Goal: Task Accomplishment & Management: Manage account settings

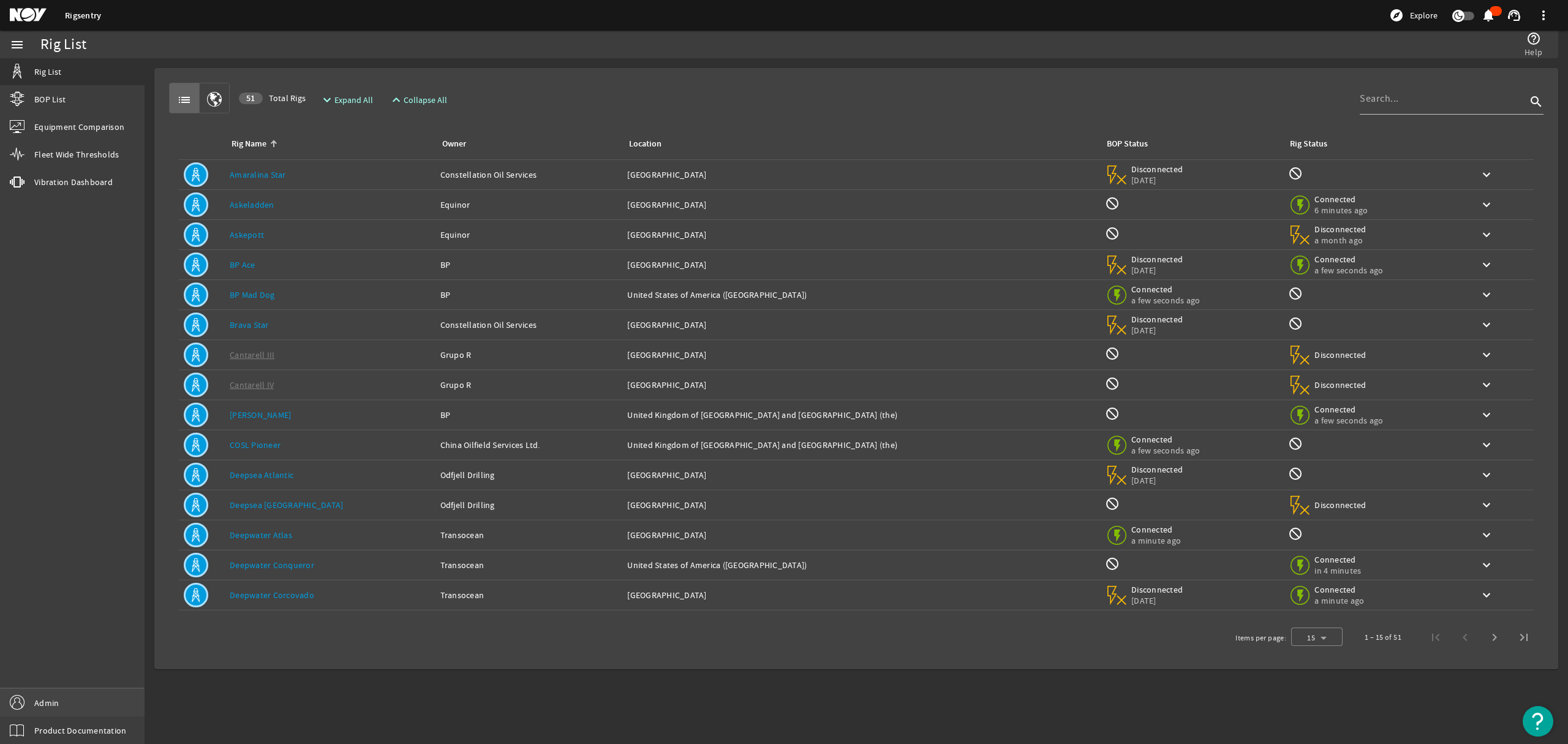
click at [38, 701] on span "Admin" at bounding box center [47, 702] width 24 height 12
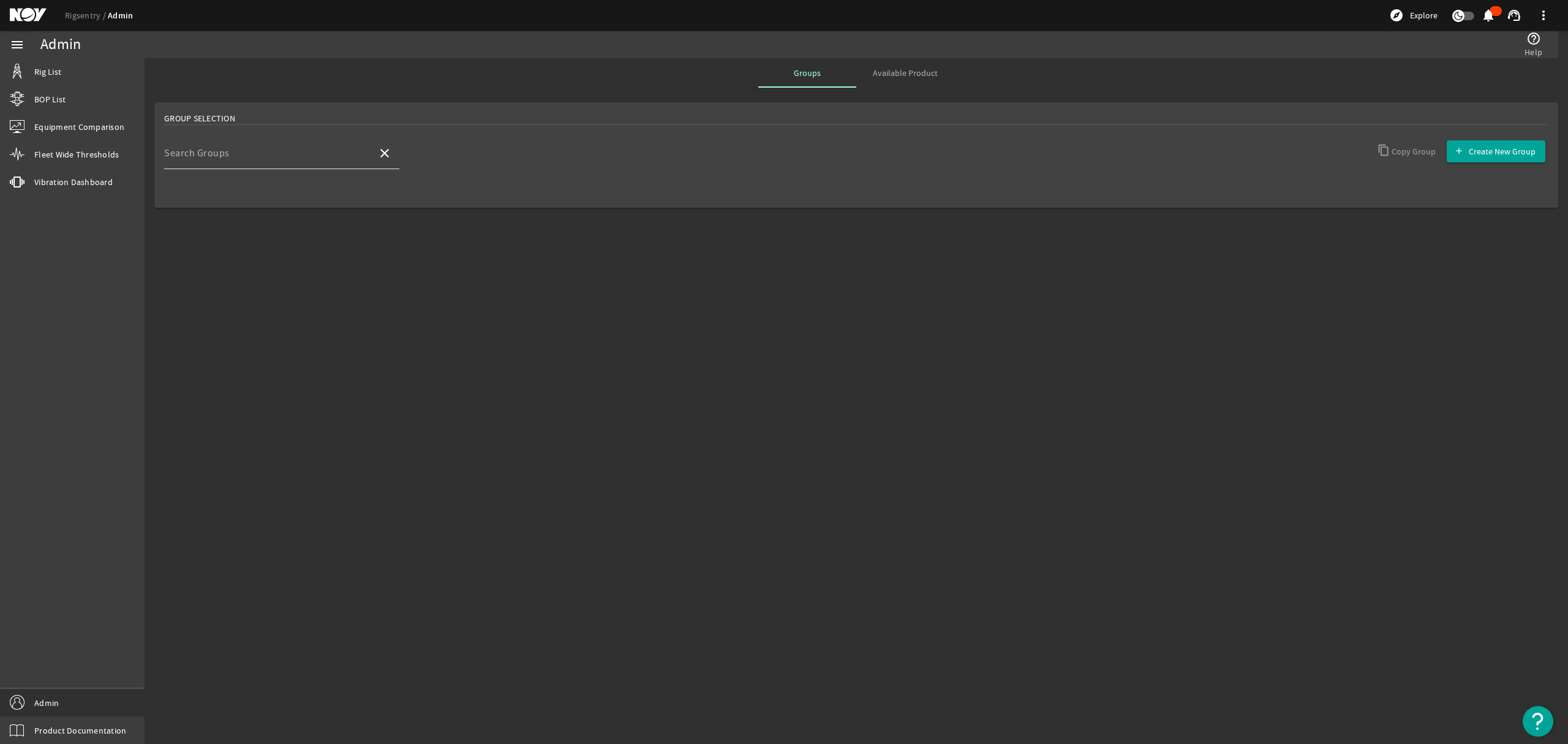
click at [289, 161] on input "Search Groups" at bounding box center [266, 158] width 203 height 14
type input "v"
click at [269, 189] on mat-option "BP" at bounding box center [282, 189] width 235 height 29
type input "BP"
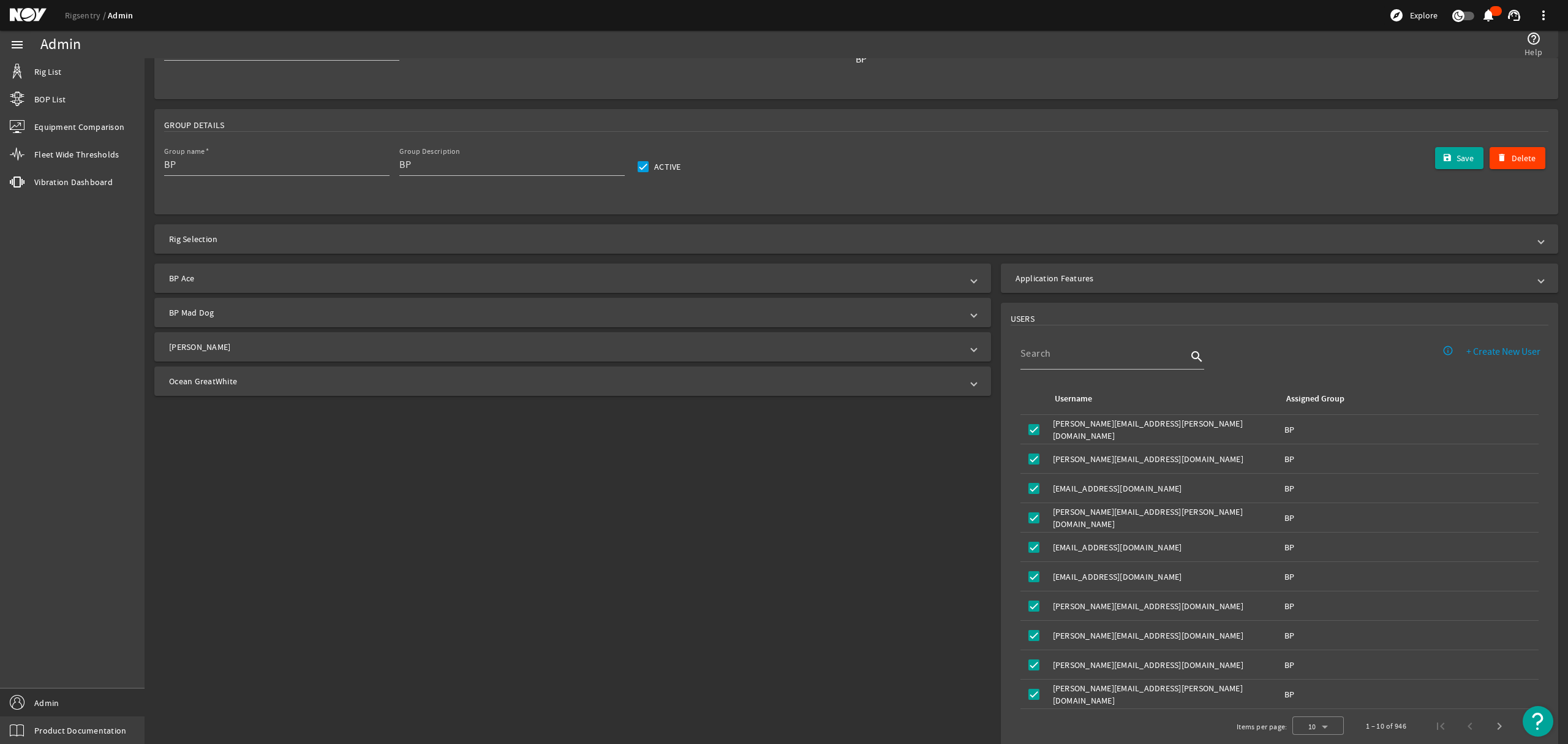
scroll to position [123, 0]
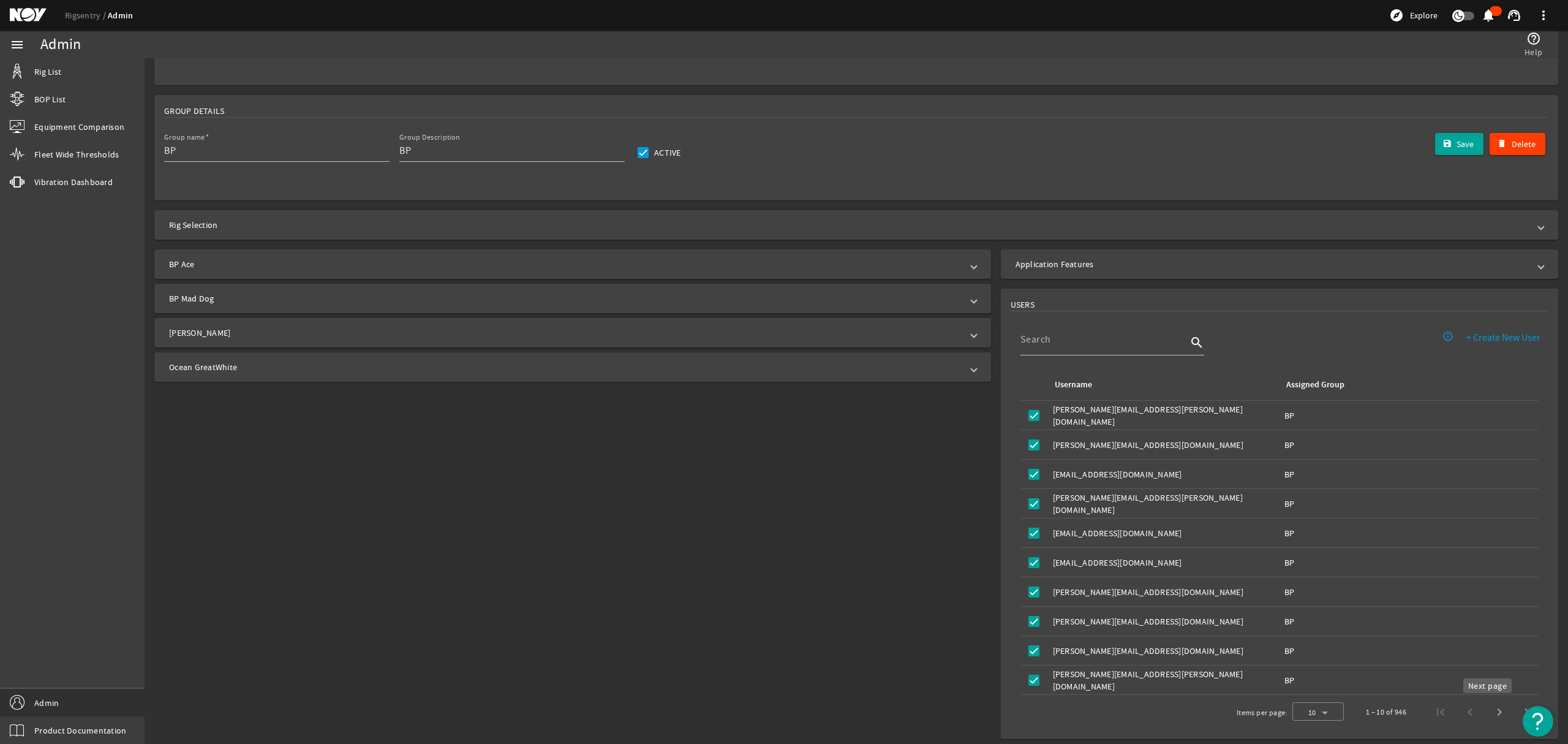
click at [1487, 715] on span "Next page" at bounding box center [1499, 712] width 29 height 29
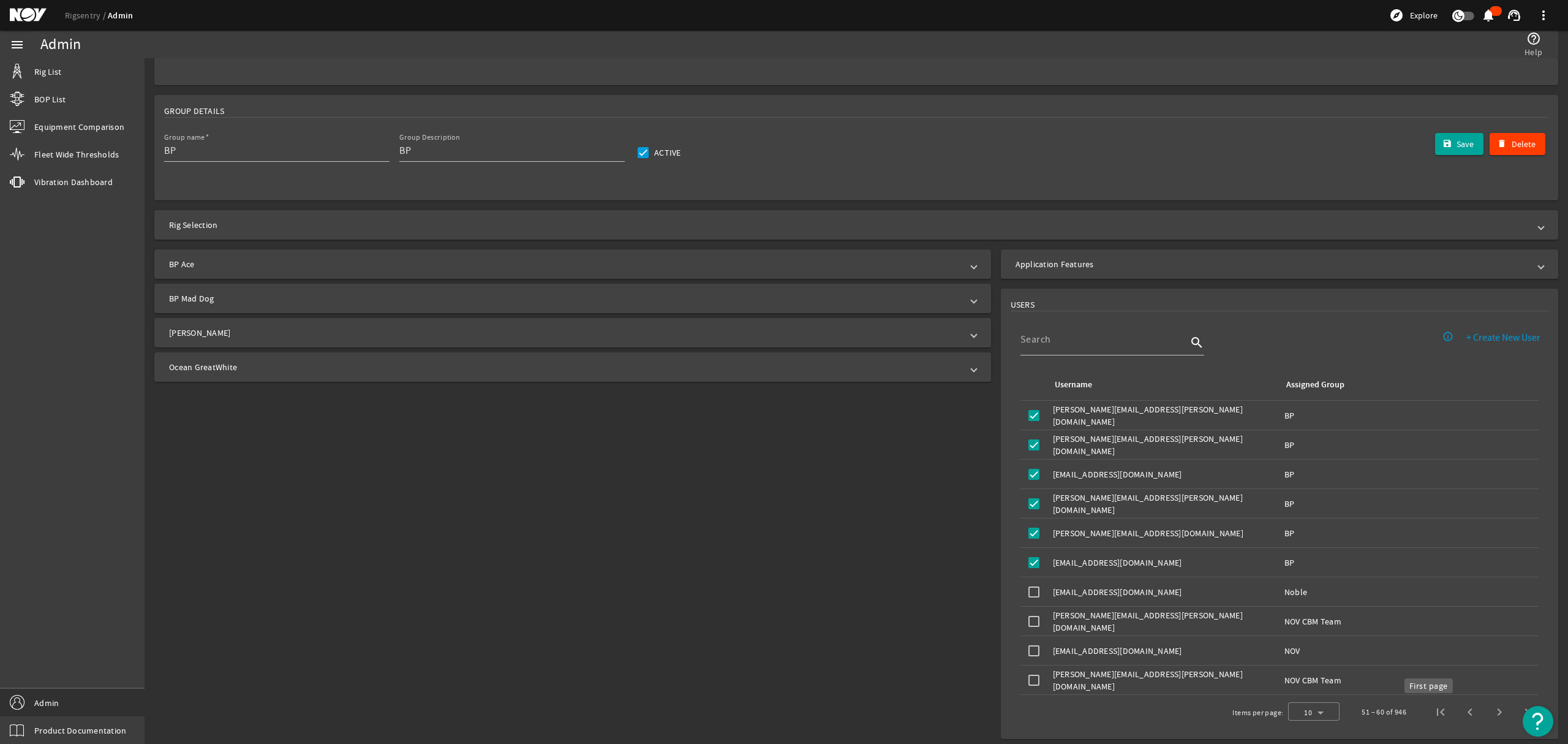
click at [1429, 715] on span "First page" at bounding box center [1440, 712] width 29 height 29
click at [1427, 715] on div "1 – 10 of 946" at bounding box center [1447, 712] width 192 height 29
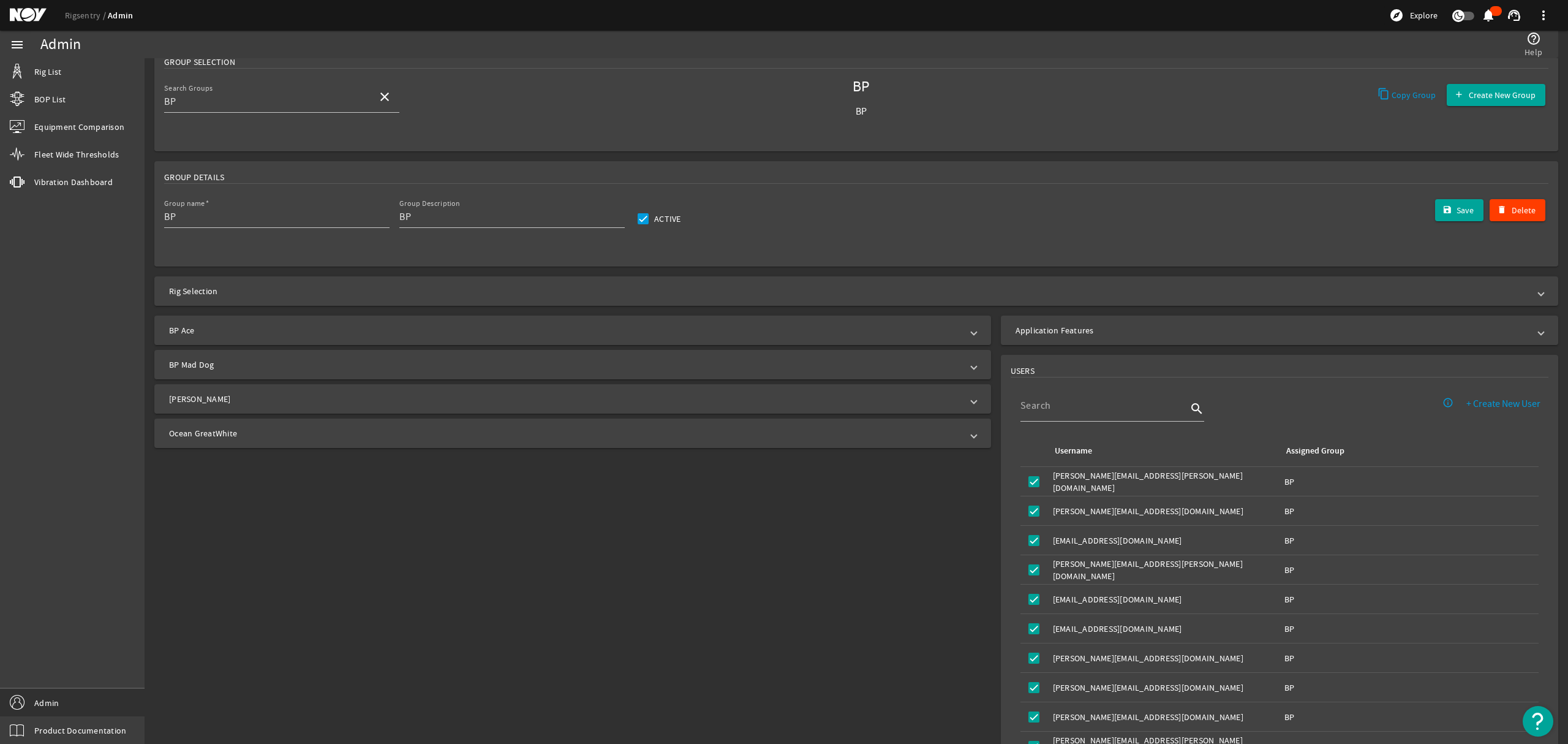
scroll to position [0, 0]
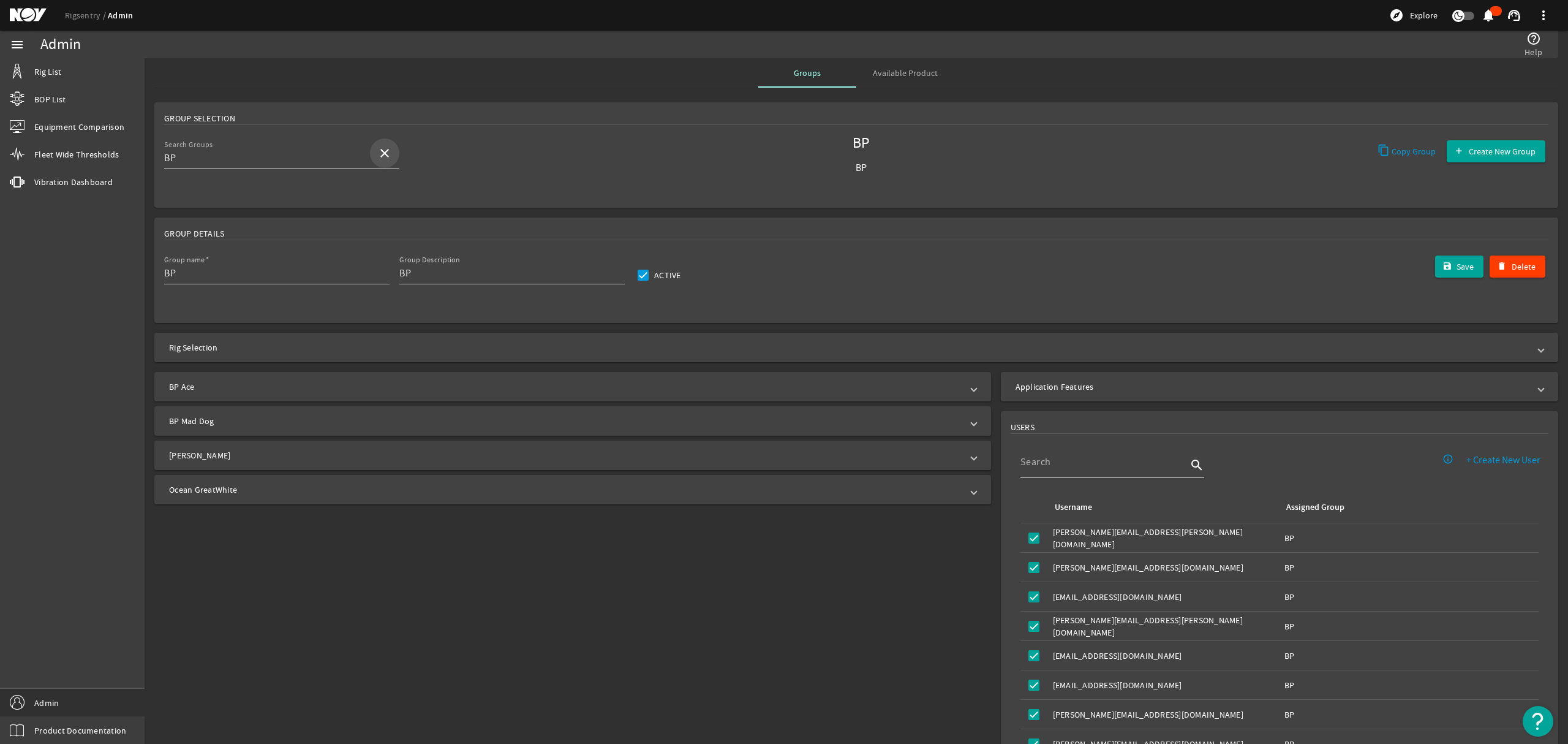
click at [387, 156] on mat-icon "close" at bounding box center [385, 153] width 14 height 14
type input "valaris"
click at [370, 139] on button "close" at bounding box center [384, 153] width 29 height 29
click at [655, 624] on div "BP Ace BP Mad Dog Clair Ridge Ocean GreatWhite" at bounding box center [570, 616] width 851 height 499
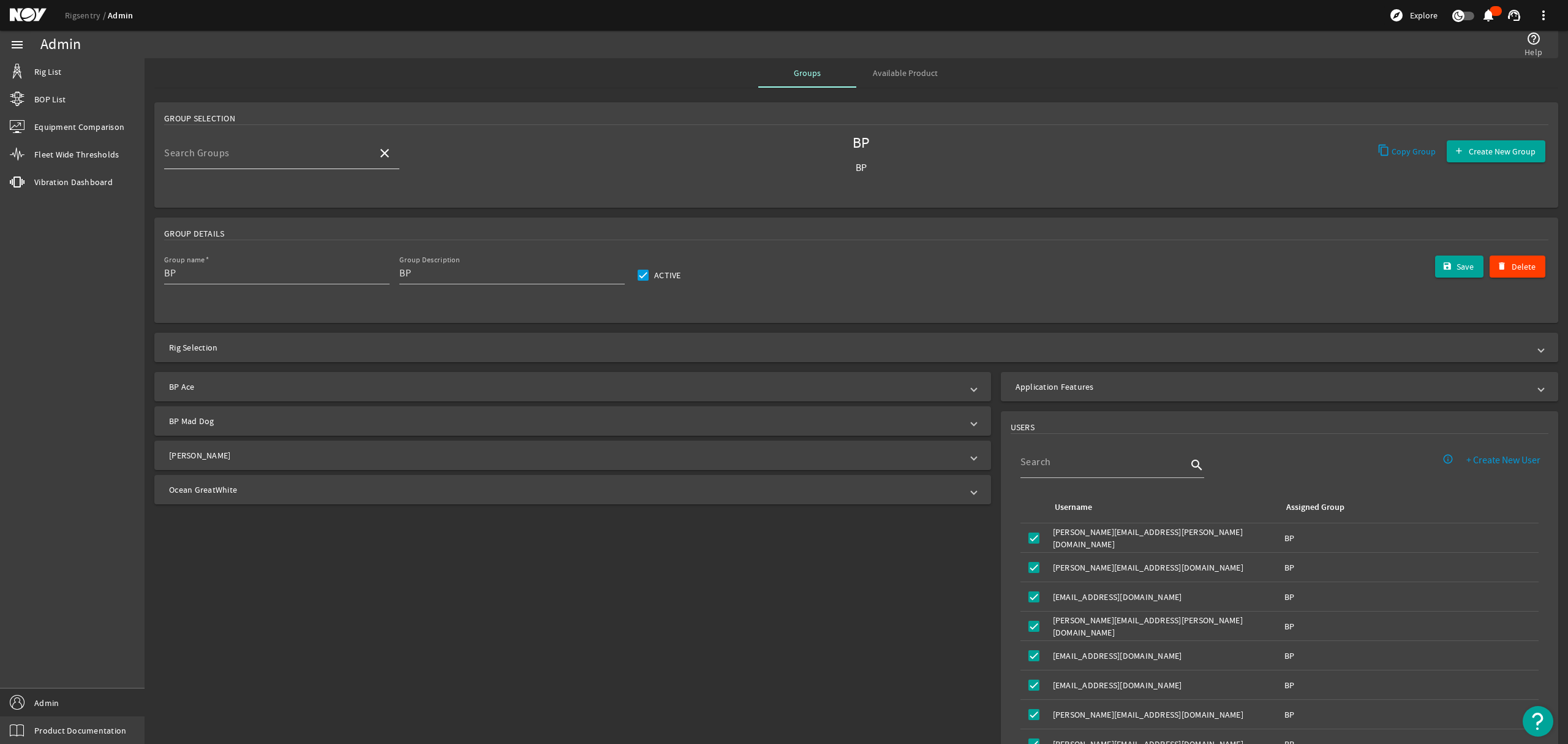
click at [323, 155] on input "Search Groups" at bounding box center [266, 158] width 203 height 14
type input "valaris"
click at [370, 139] on button "close" at bounding box center [384, 153] width 29 height 29
click at [482, 73] on div "Groups Available Product" at bounding box center [856, 73] width 1404 height 29
click at [392, 585] on div "BP Ace BP Mad Dog Clair Ridge Ocean GreatWhite" at bounding box center [570, 616] width 851 height 499
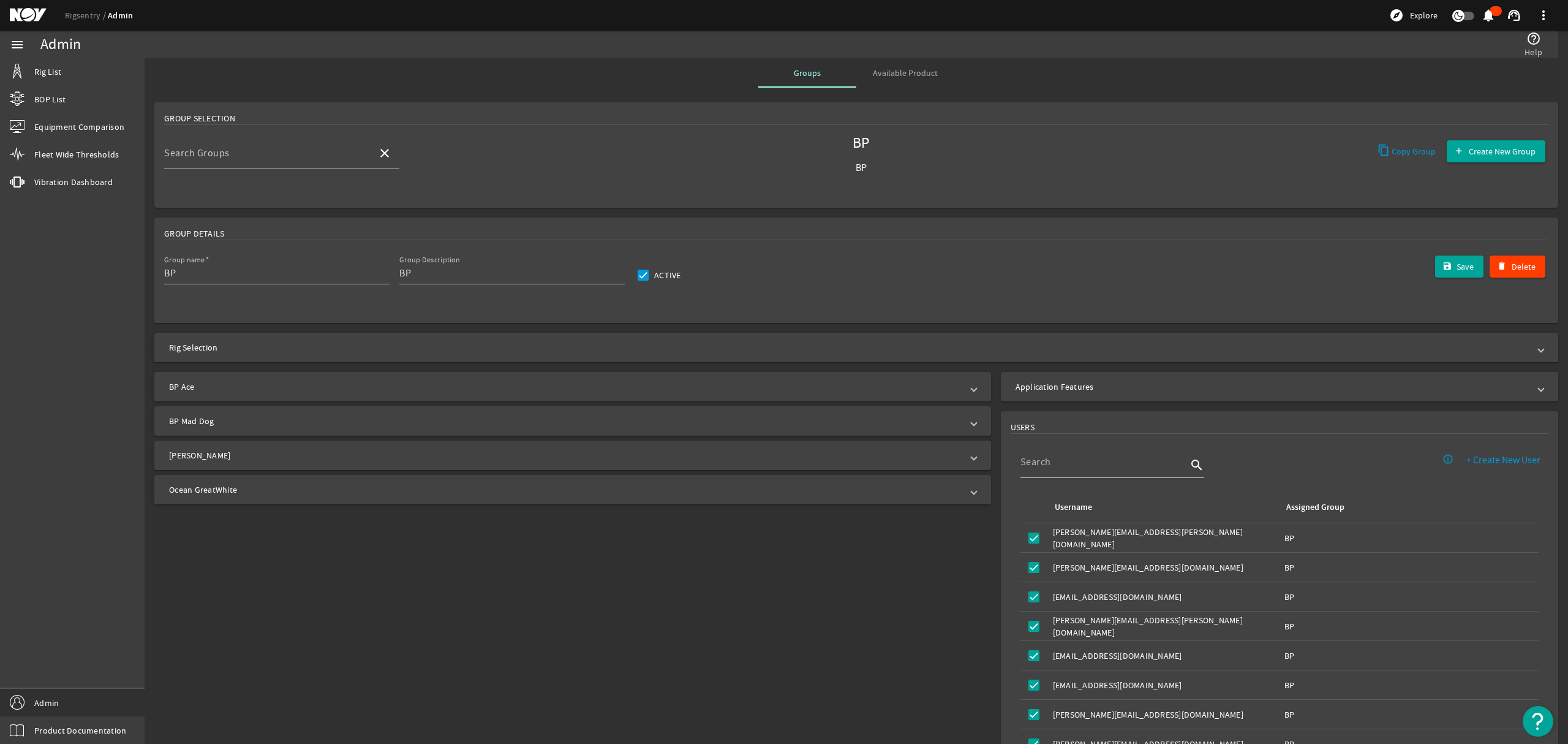
click at [655, 571] on div "BP Ace BP Mad Dog Clair Ridge Ocean GreatWhite" at bounding box center [570, 616] width 851 height 499
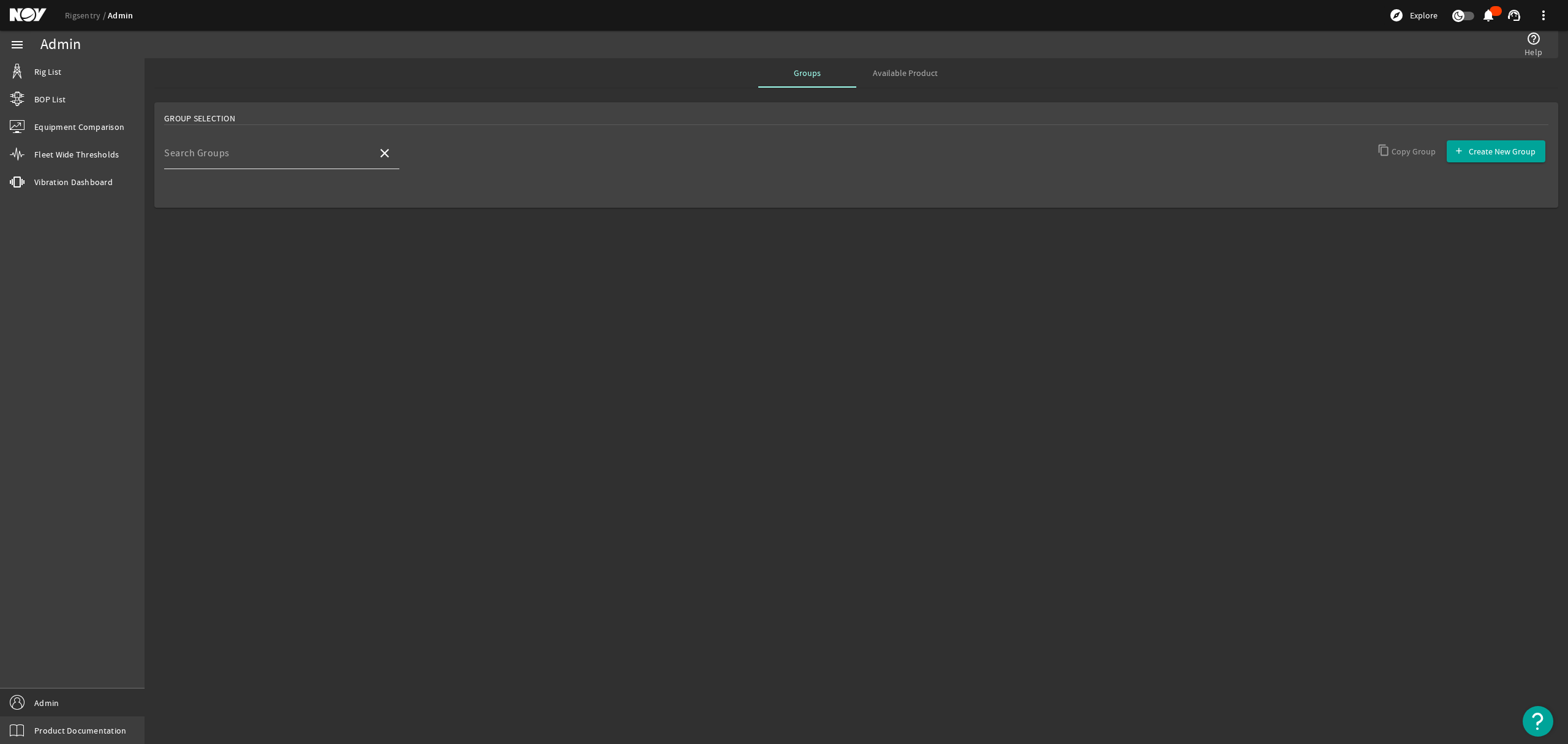
click at [294, 157] on input "Search Groups" at bounding box center [266, 158] width 203 height 14
click at [175, 192] on span "Valaris" at bounding box center [189, 189] width 30 height 12
type input "Valaris"
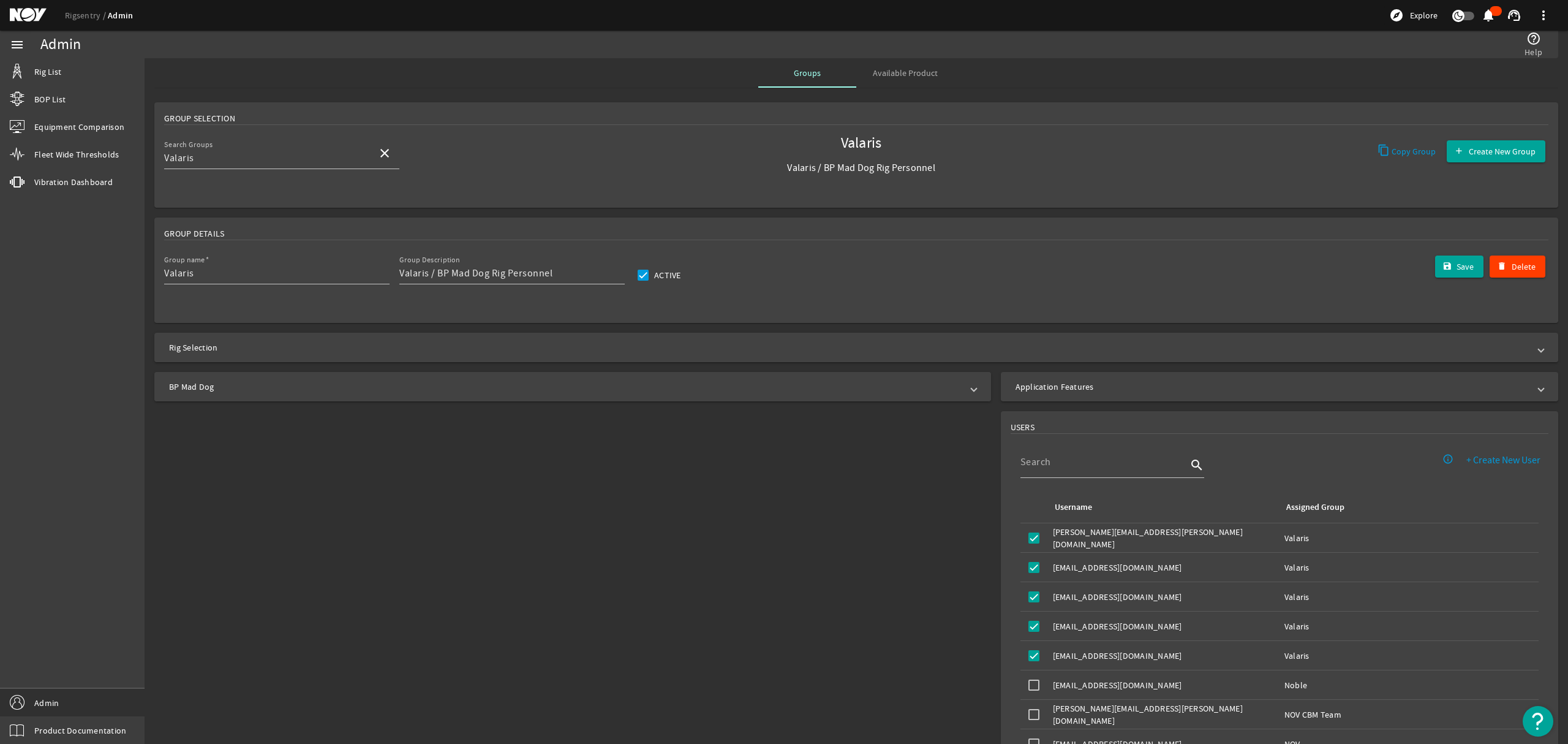
click at [958, 394] on mat-expansion-panel-header "BP Mad Dog" at bounding box center [572, 386] width 836 height 29
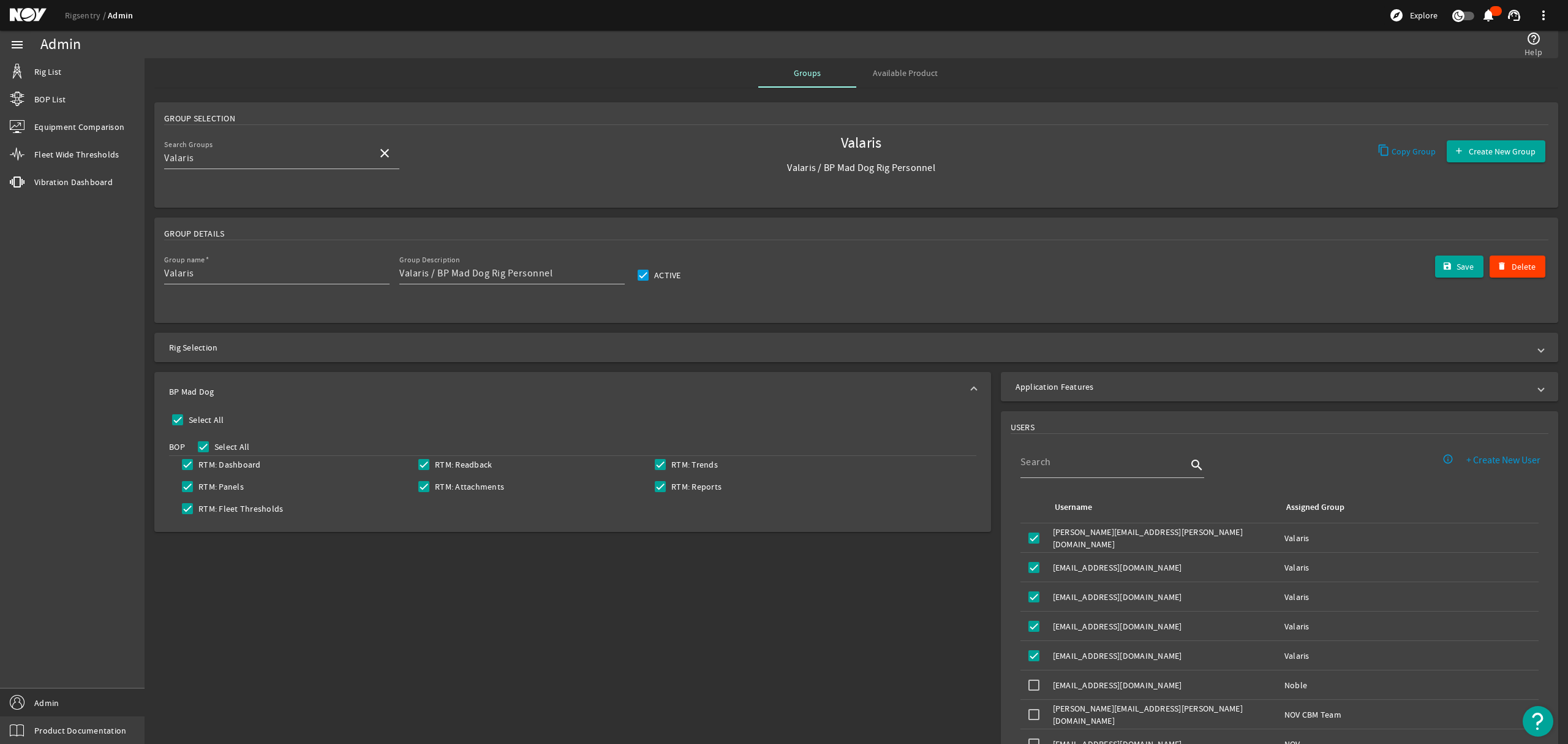
click at [829, 667] on div "BP Mad Dog Select All BOP Select All RTM: Dashboard RTM: Readback RTM: Trends R…" at bounding box center [570, 616] width 851 height 499
click at [679, 554] on div "BP Mad Dog Select All BOP Select All RTM: Dashboard RTM: Readback RTM: Trends R…" at bounding box center [570, 616] width 851 height 499
click at [971, 390] on span at bounding box center [974, 391] width 5 height 12
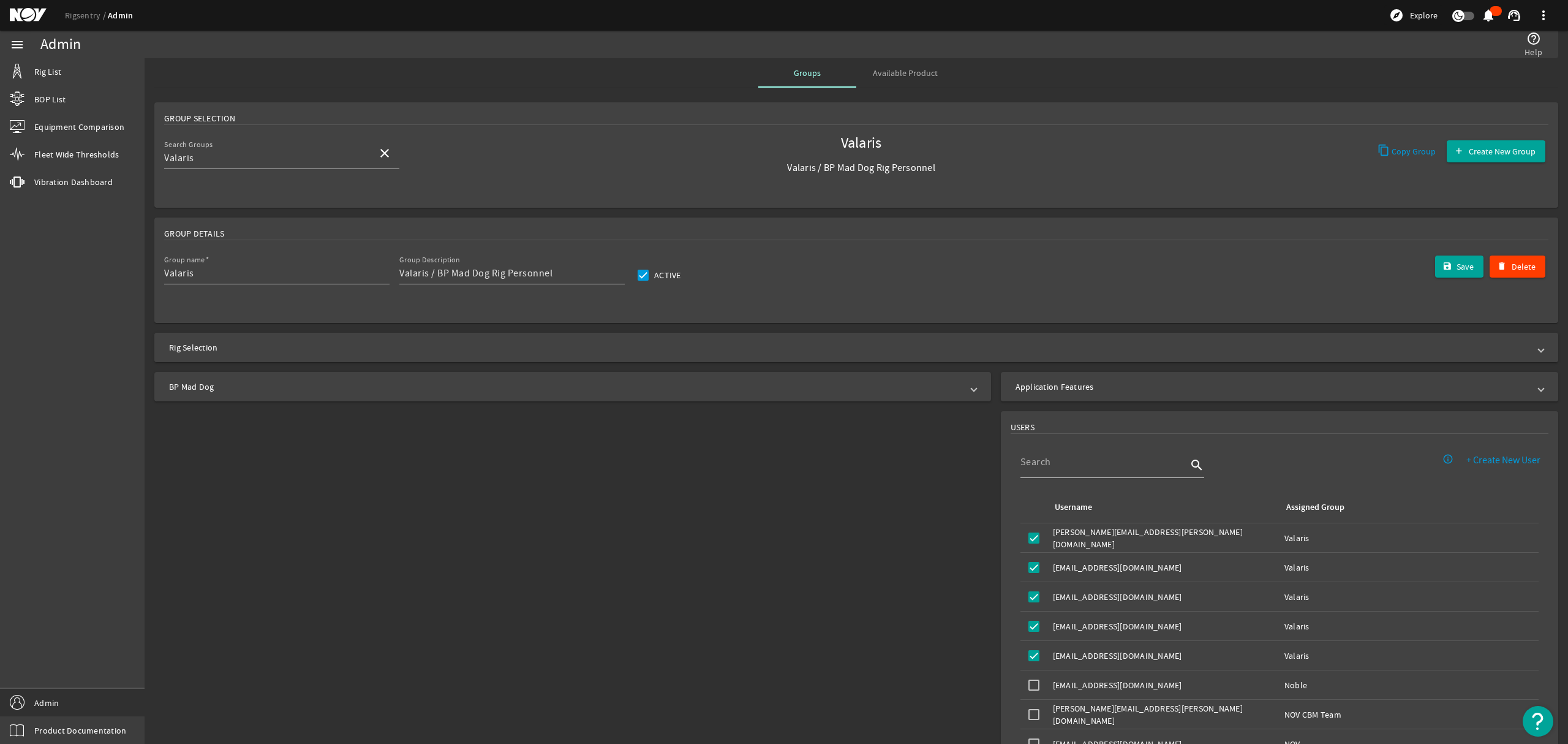
click at [1539, 353] on span at bounding box center [1541, 347] width 5 height 12
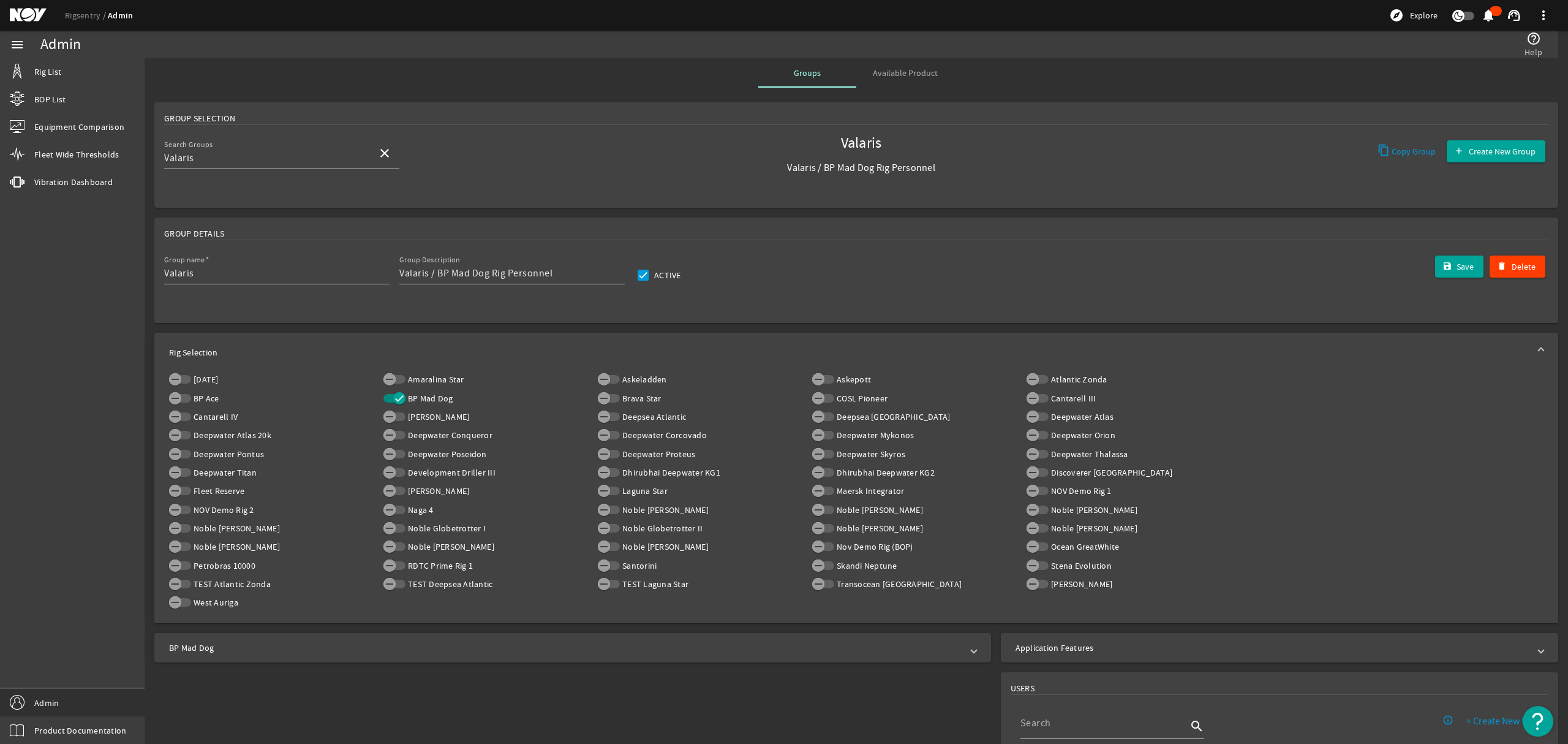
click at [1539, 353] on span at bounding box center [1541, 352] width 5 height 12
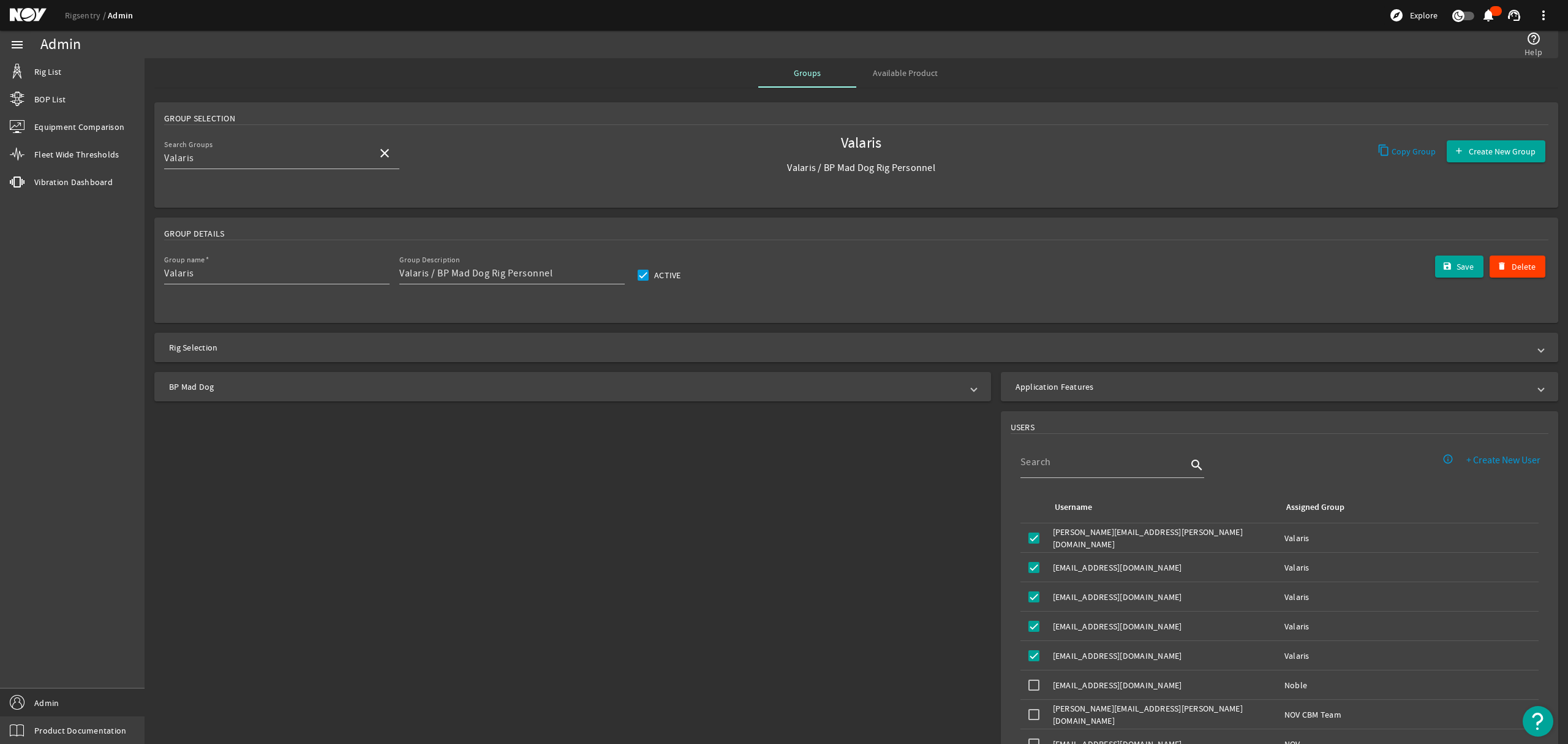
click at [874, 545] on div "BP Mad Dog Select All BOP Select All RTM: Dashboard RTM: Readback RTM: Trends R…" at bounding box center [570, 616] width 851 height 499
click at [1427, 15] on span "Explore" at bounding box center [1424, 15] width 27 height 12
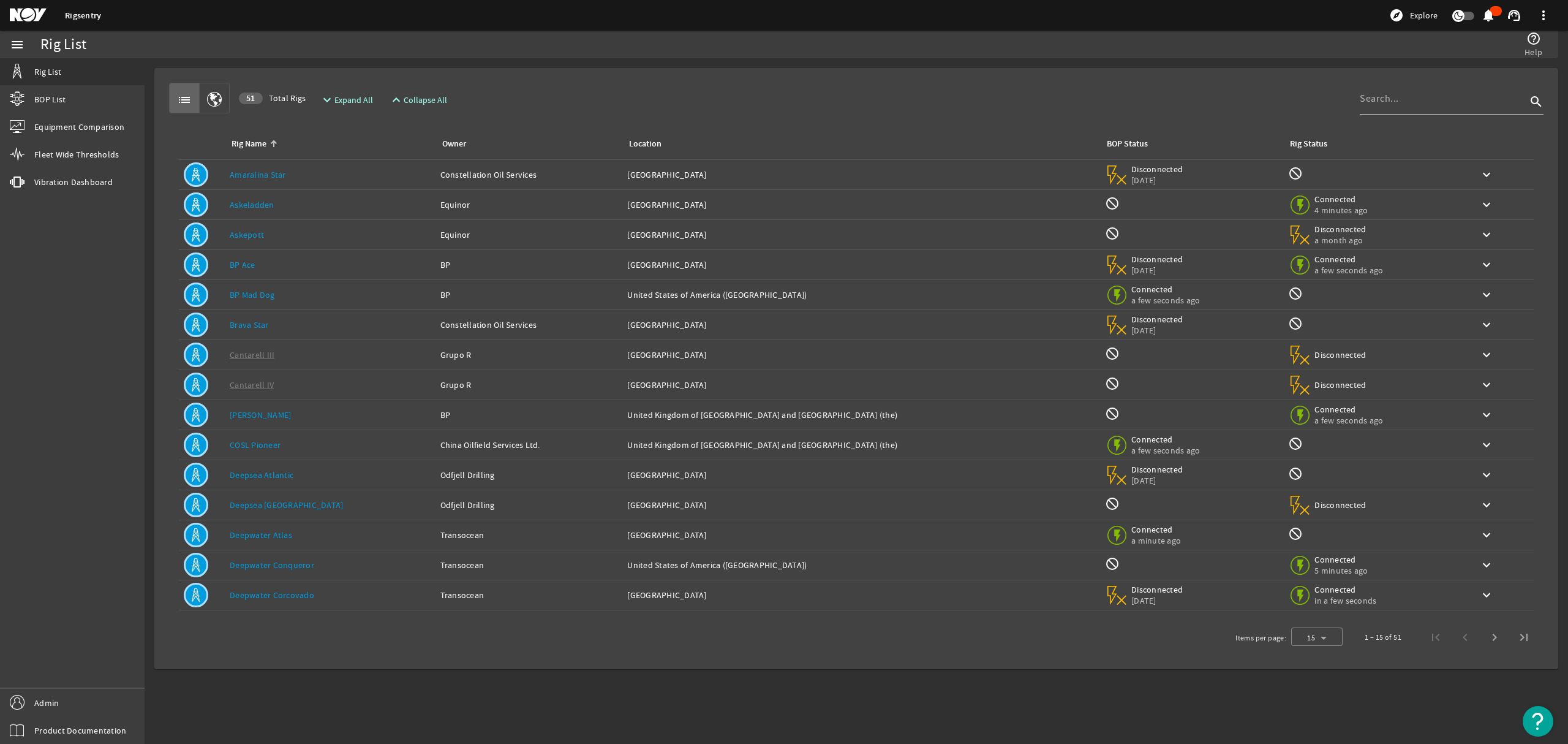
click at [1210, 692] on mat-sidenav-content "Rig List help_outline Help list 51 Total Rigs expand_more Expand All expand_les…" at bounding box center [856, 401] width 1424 height 686
click at [76, 738] on link "Product Documentation" at bounding box center [72, 730] width 144 height 27
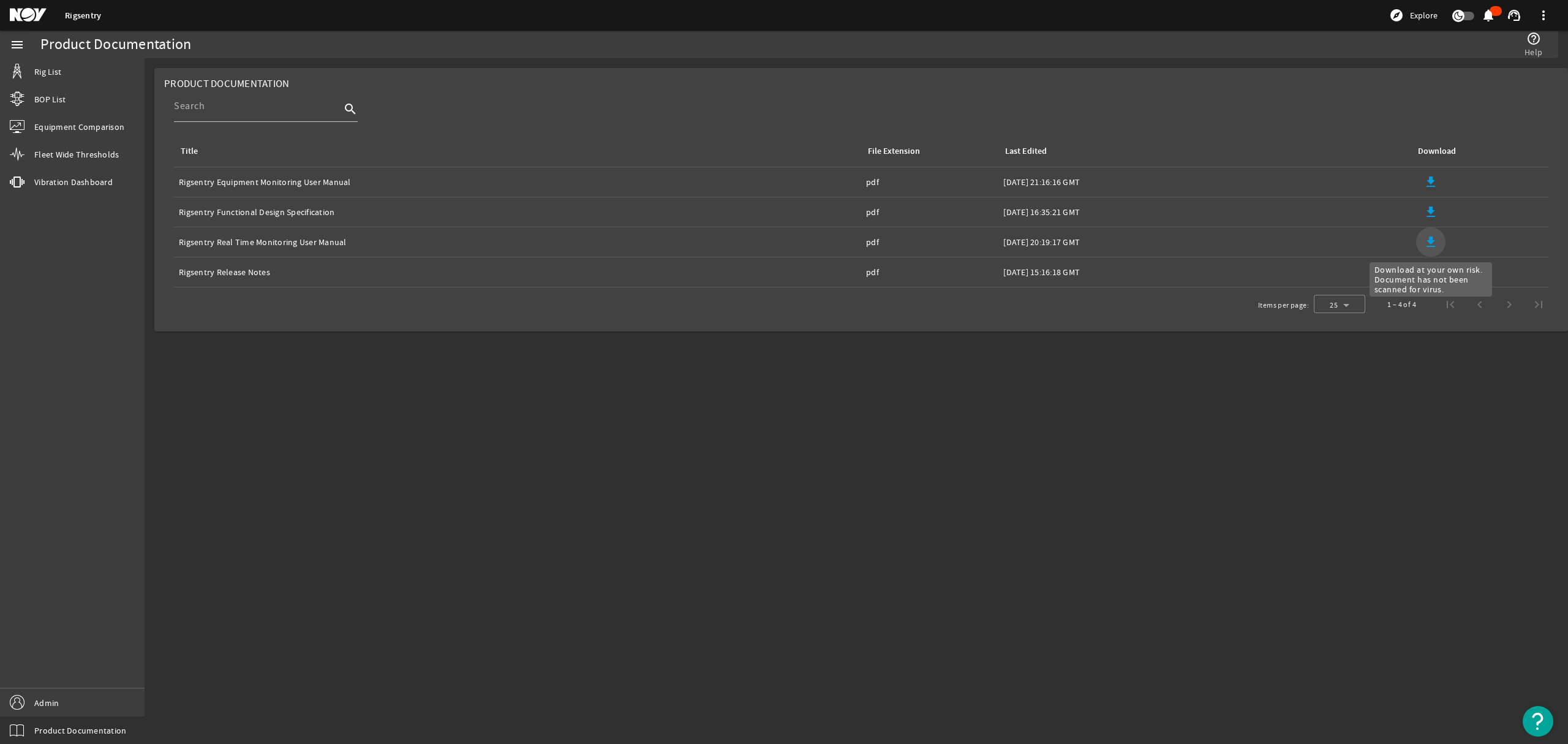
click at [1436, 245] on mat-icon "file_download" at bounding box center [1431, 242] width 14 height 14
